Goal: Information Seeking & Learning: Learn about a topic

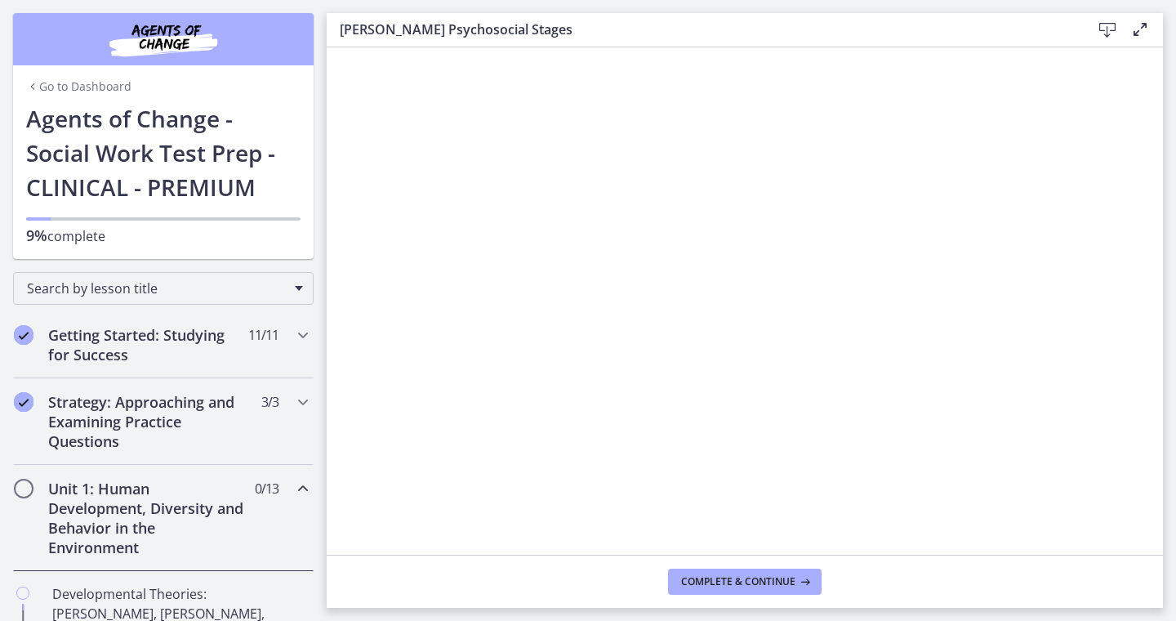
click at [1136, 32] on icon at bounding box center [1140, 30] width 20 height 20
